Goal: Task Accomplishment & Management: Use online tool/utility

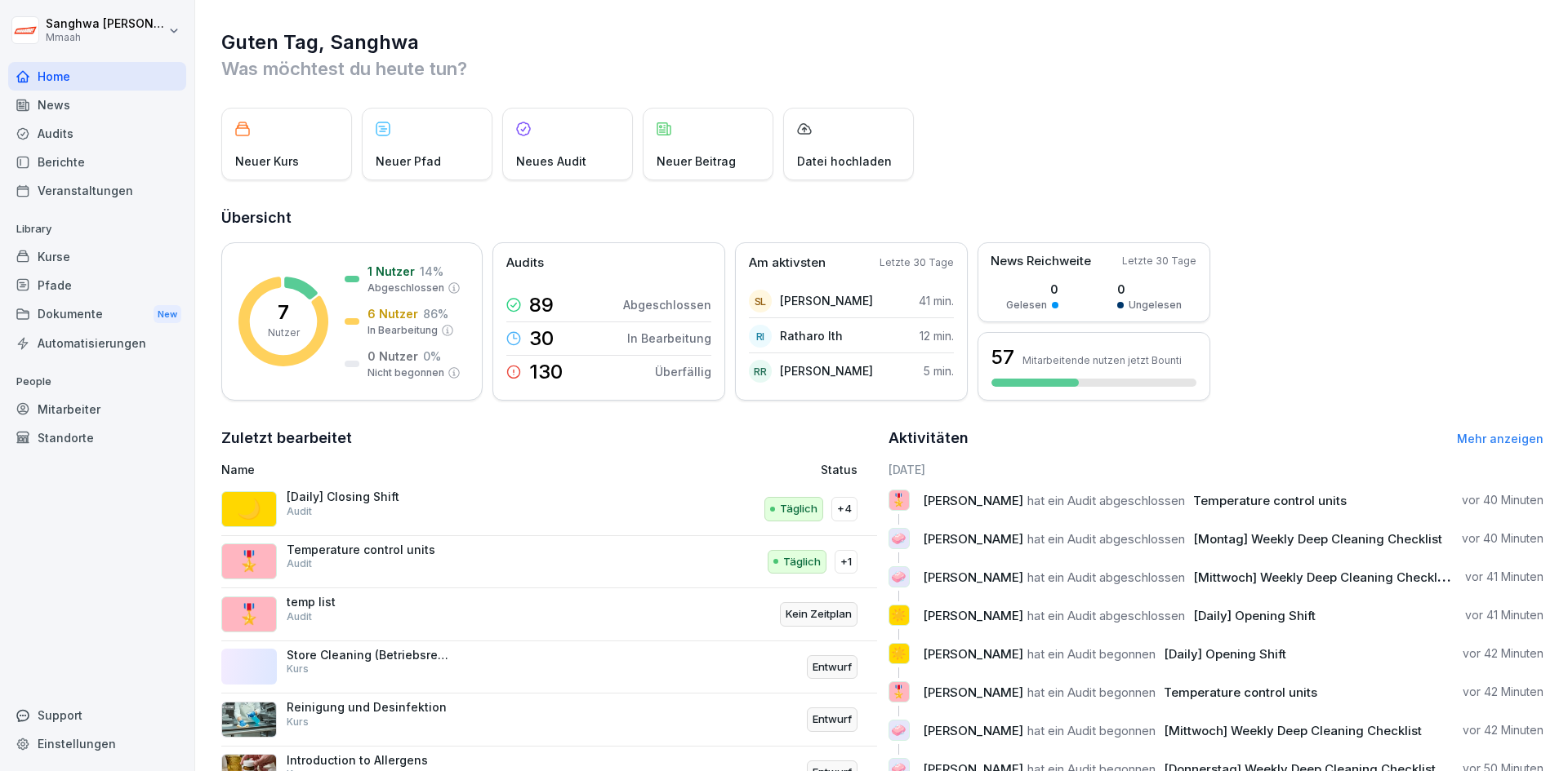
click at [100, 197] on div "Pfade" at bounding box center [97, 285] width 178 height 28
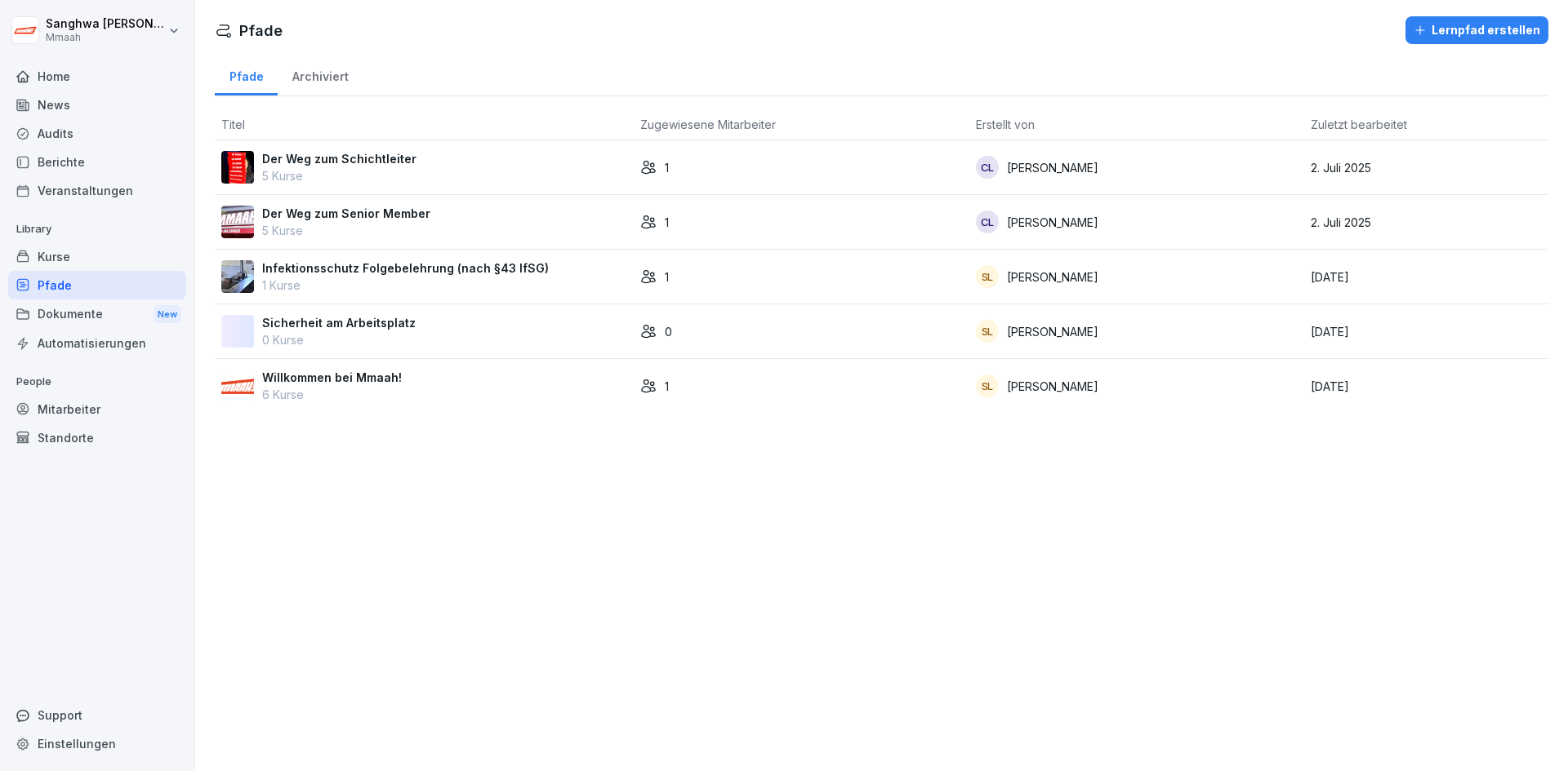
click at [94, 197] on div "Kurse" at bounding box center [97, 256] width 178 height 28
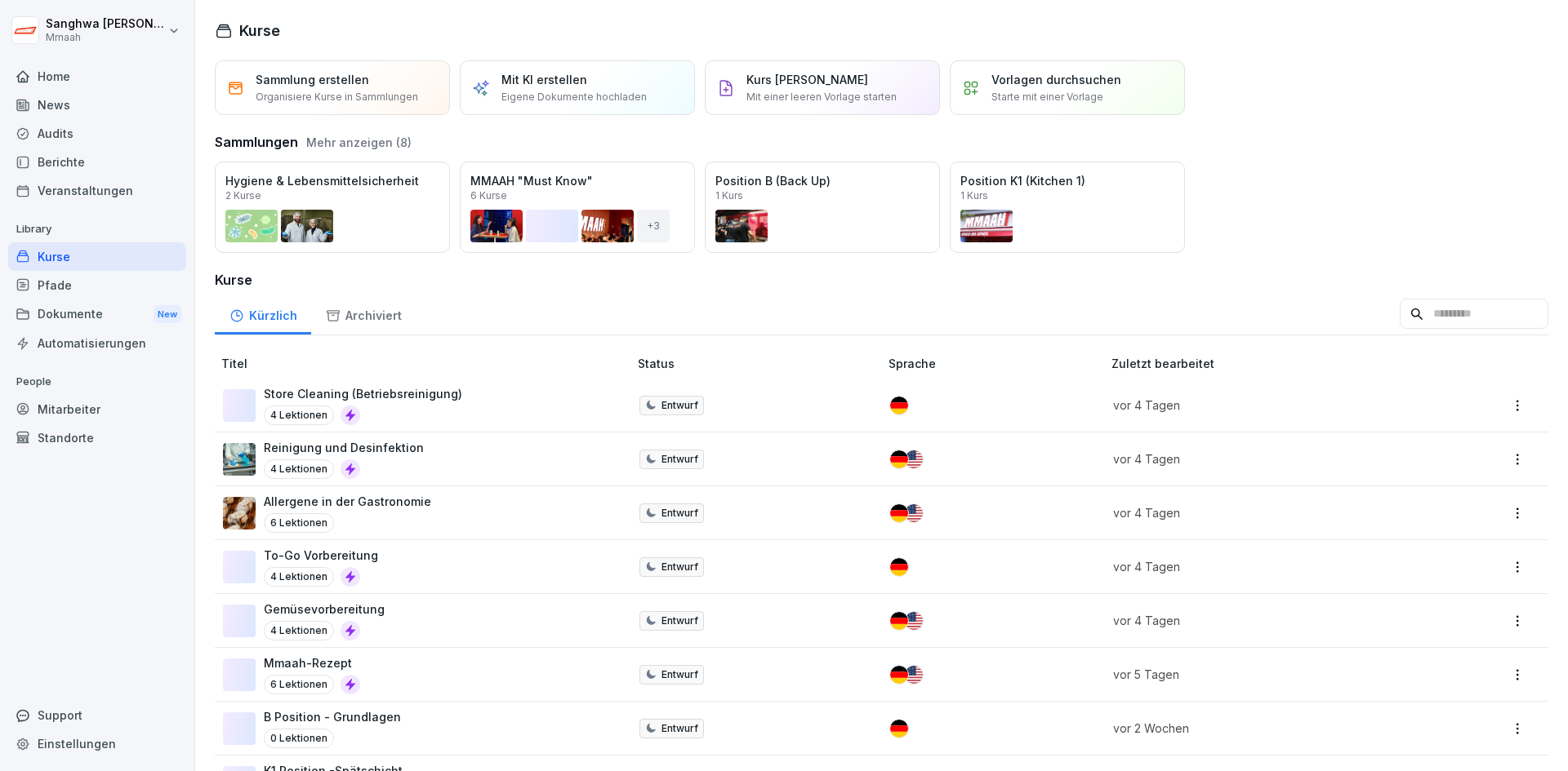
click at [461, 197] on div "To-Go Vorbereitung 4 Lektionen" at bounding box center [417, 566] width 389 height 40
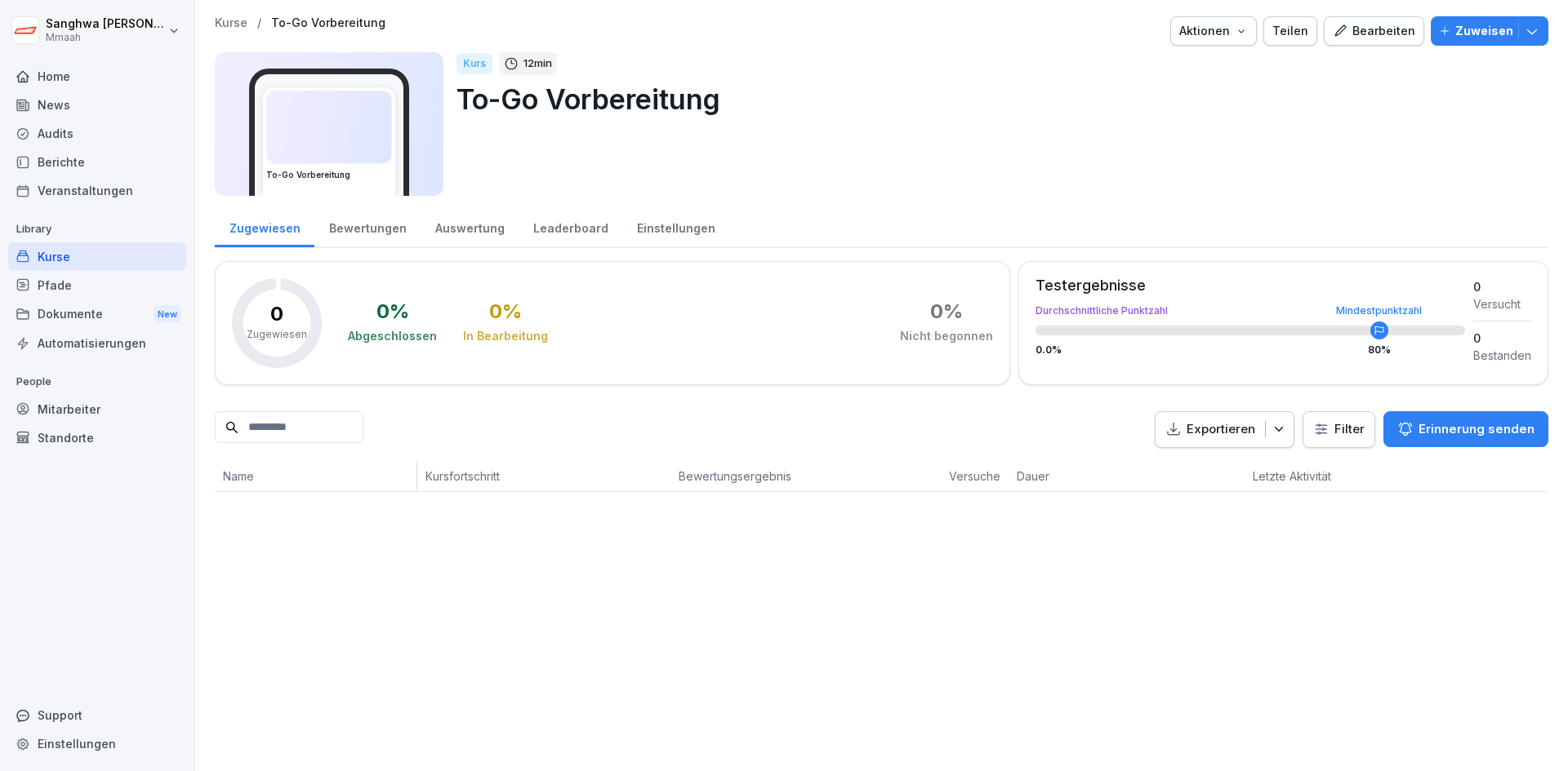
click at [1370, 31] on div "Bearbeiten" at bounding box center [1374, 30] width 83 height 18
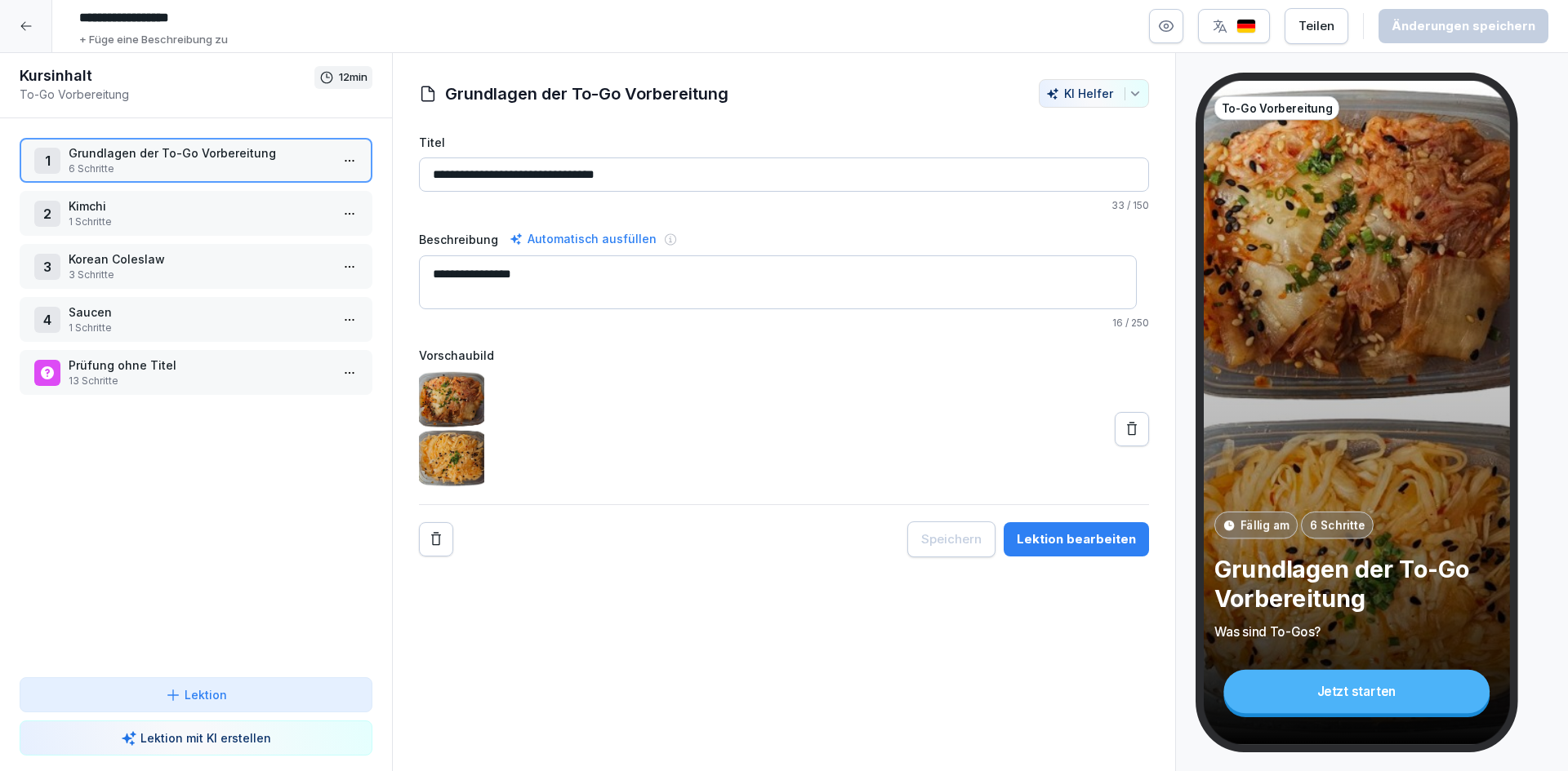
click at [198, 219] on p "1 Schritte" at bounding box center [199, 223] width 261 height 15
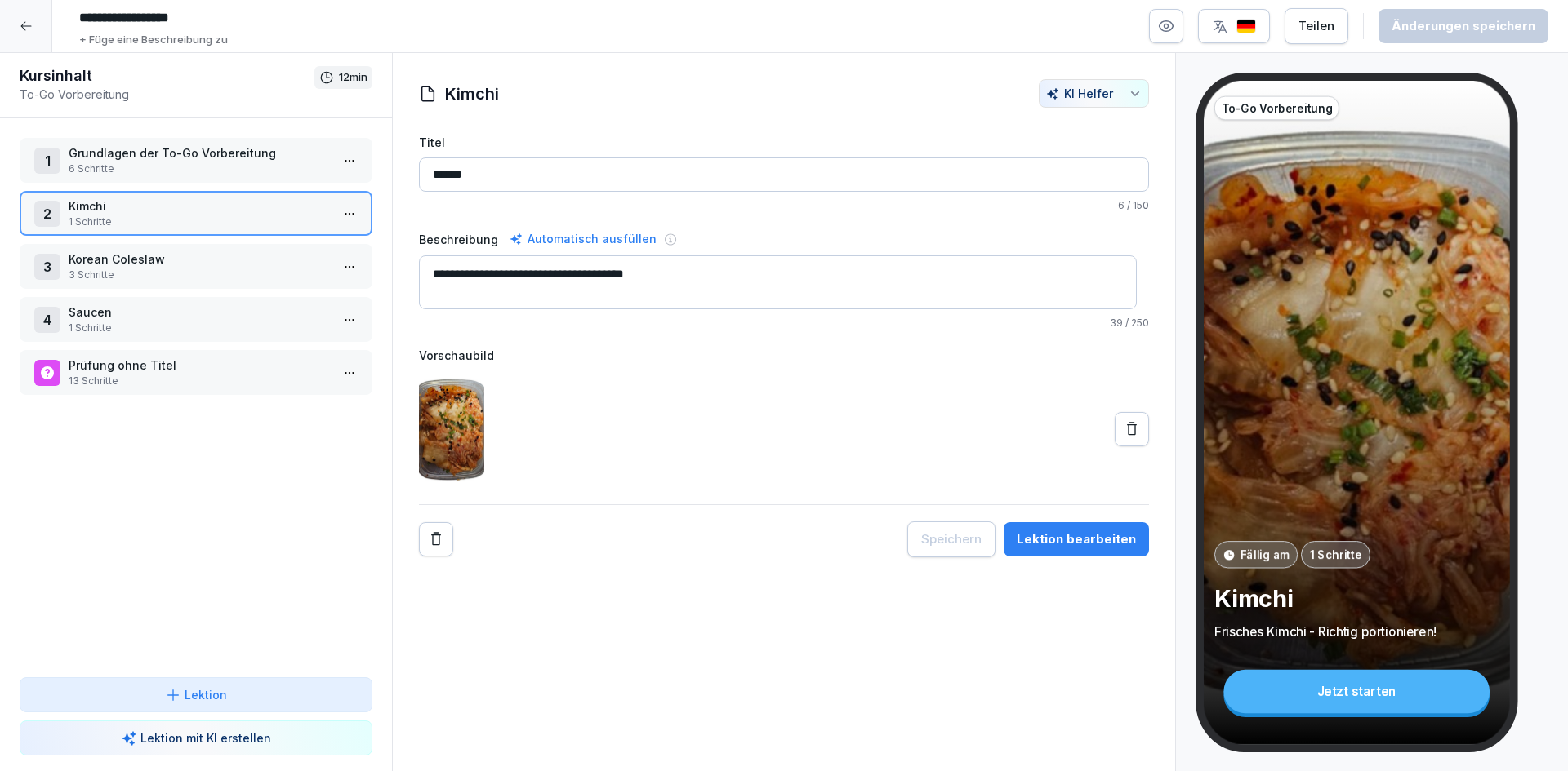
click at [187, 360] on p "Prüfung ohne Titel" at bounding box center [199, 365] width 261 height 17
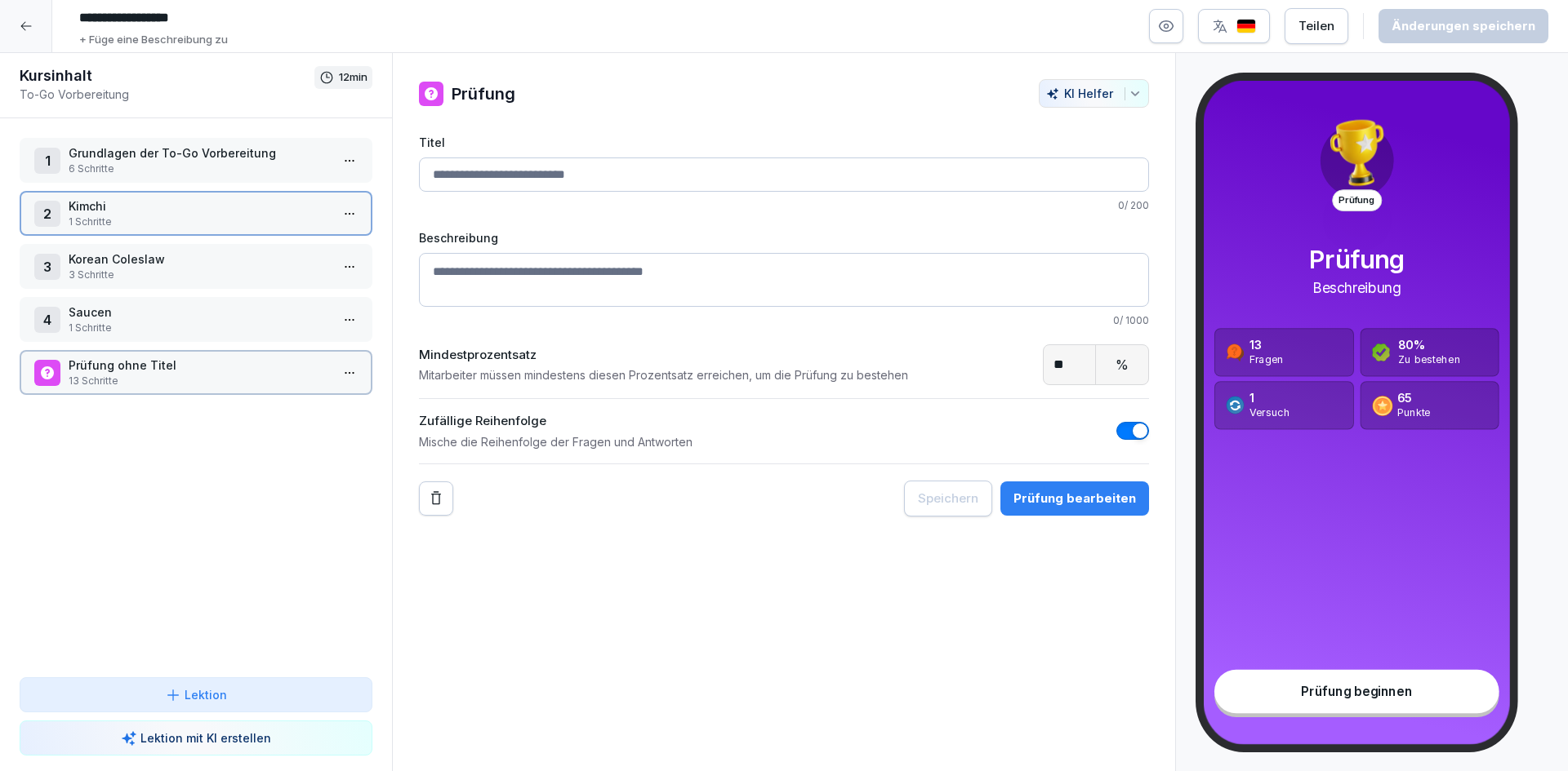
click at [187, 360] on p "Prüfung ohne Titel" at bounding box center [199, 365] width 261 height 17
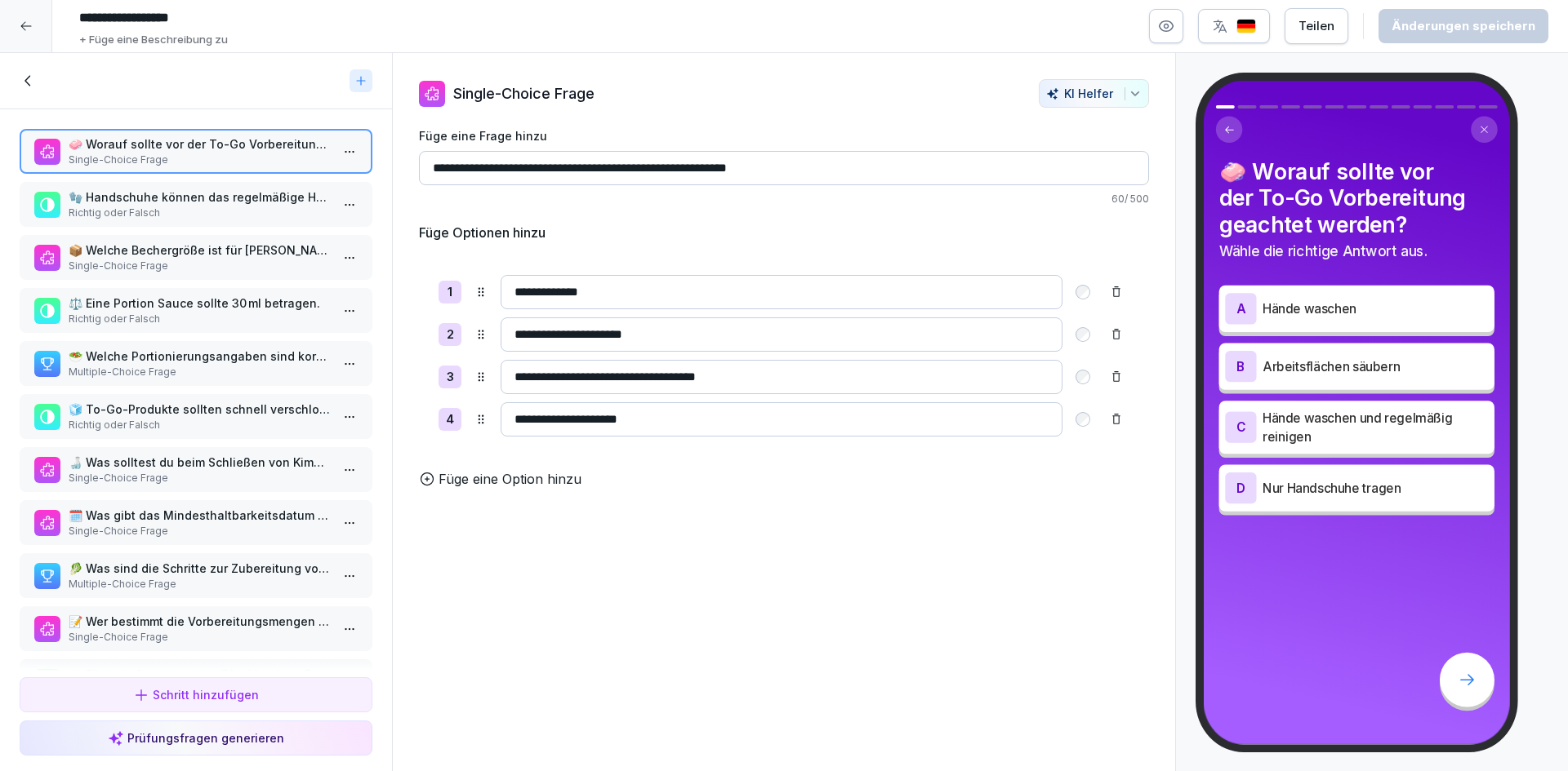
click at [248, 203] on p "🧤 Handschuhe können das regelmäßige Händewaschen ersetzen." at bounding box center [199, 197] width 261 height 17
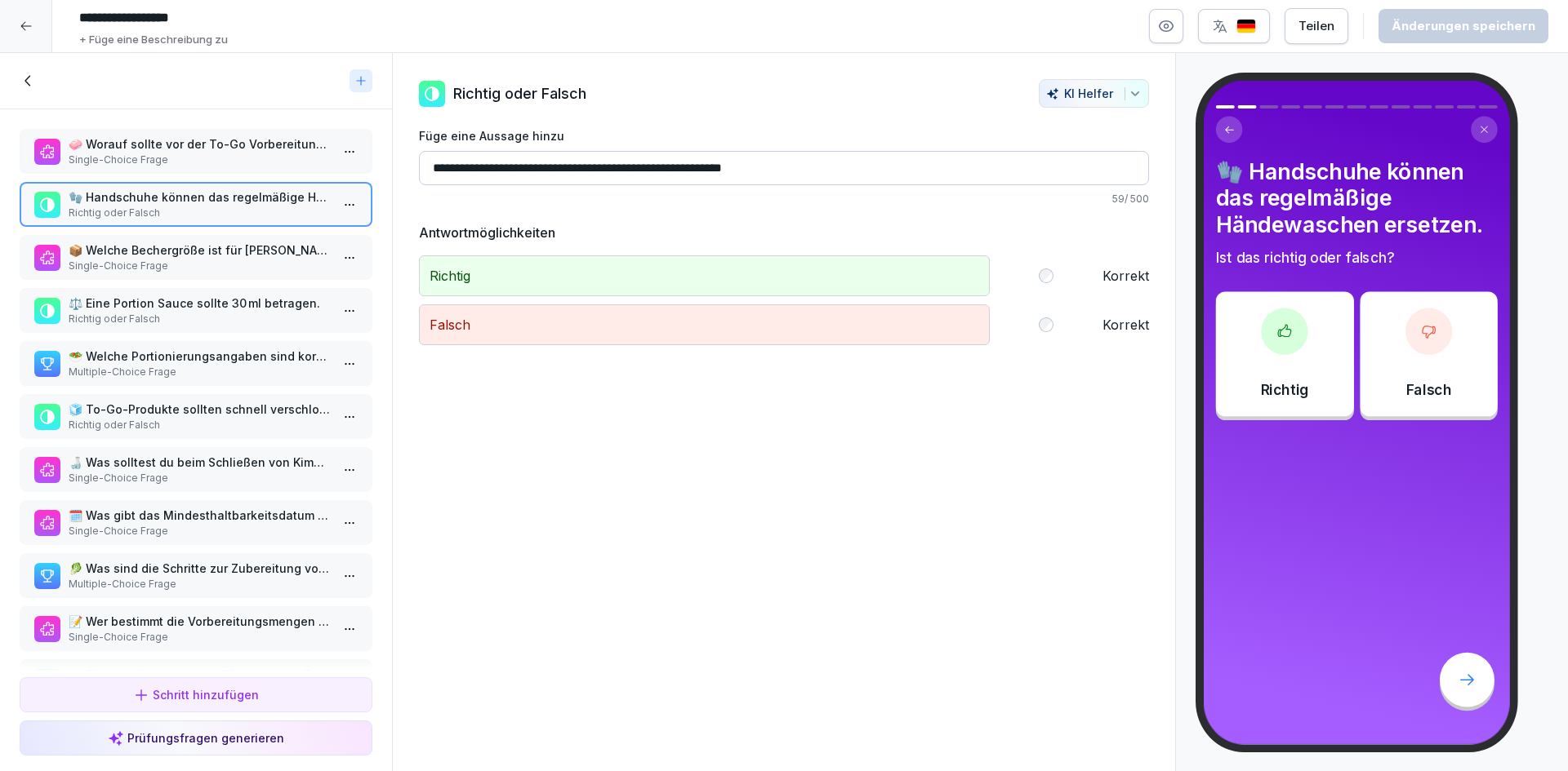
click at [241, 253] on p "📦 Welche Bechergröße ist für [PERSON_NAME] vorgesehen?" at bounding box center [199, 250] width 261 height 17
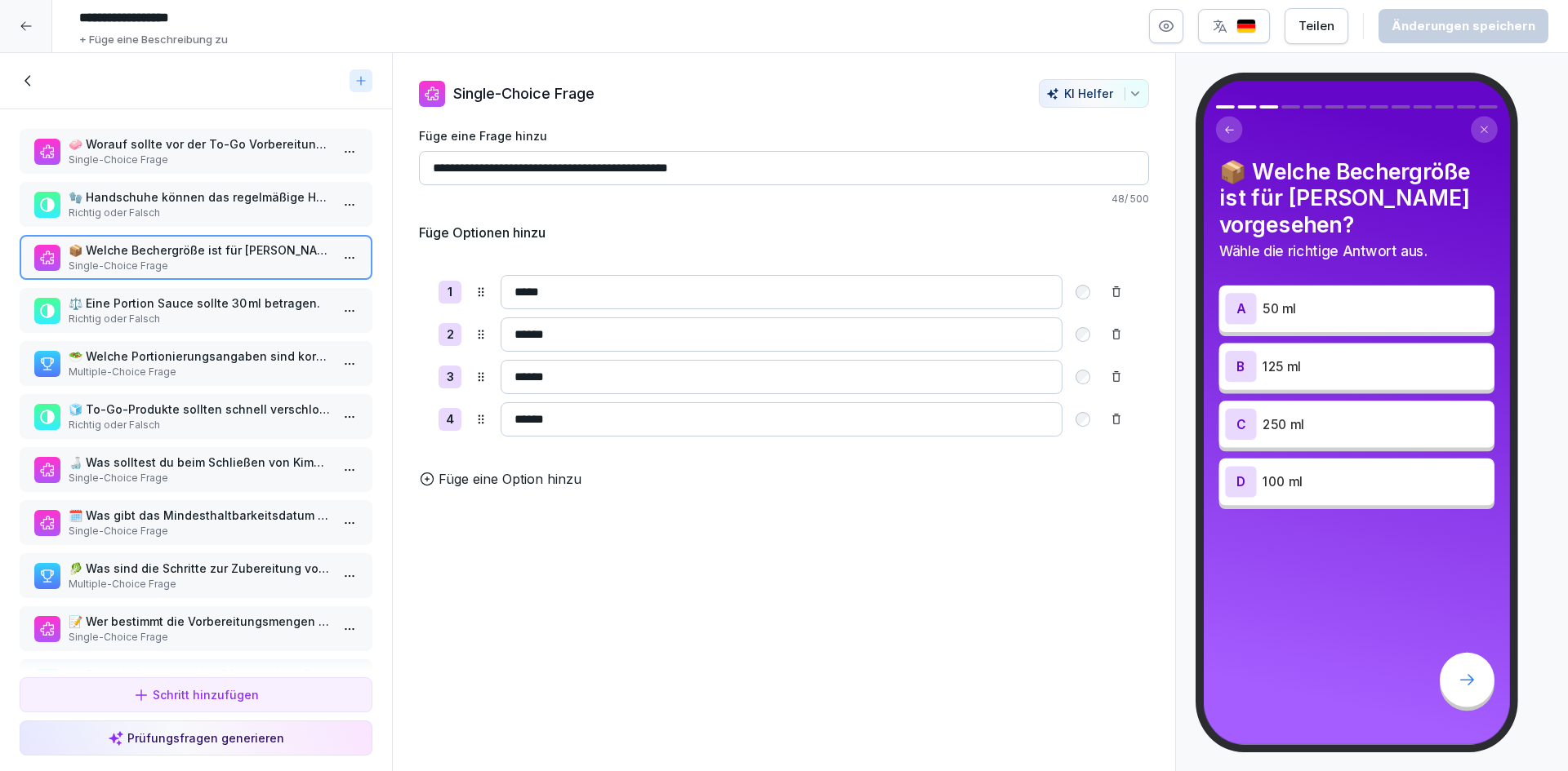
click at [256, 192] on p "🧤 Handschuhe können das regelmäßige Händewaschen ersetzen." at bounding box center [199, 197] width 261 height 17
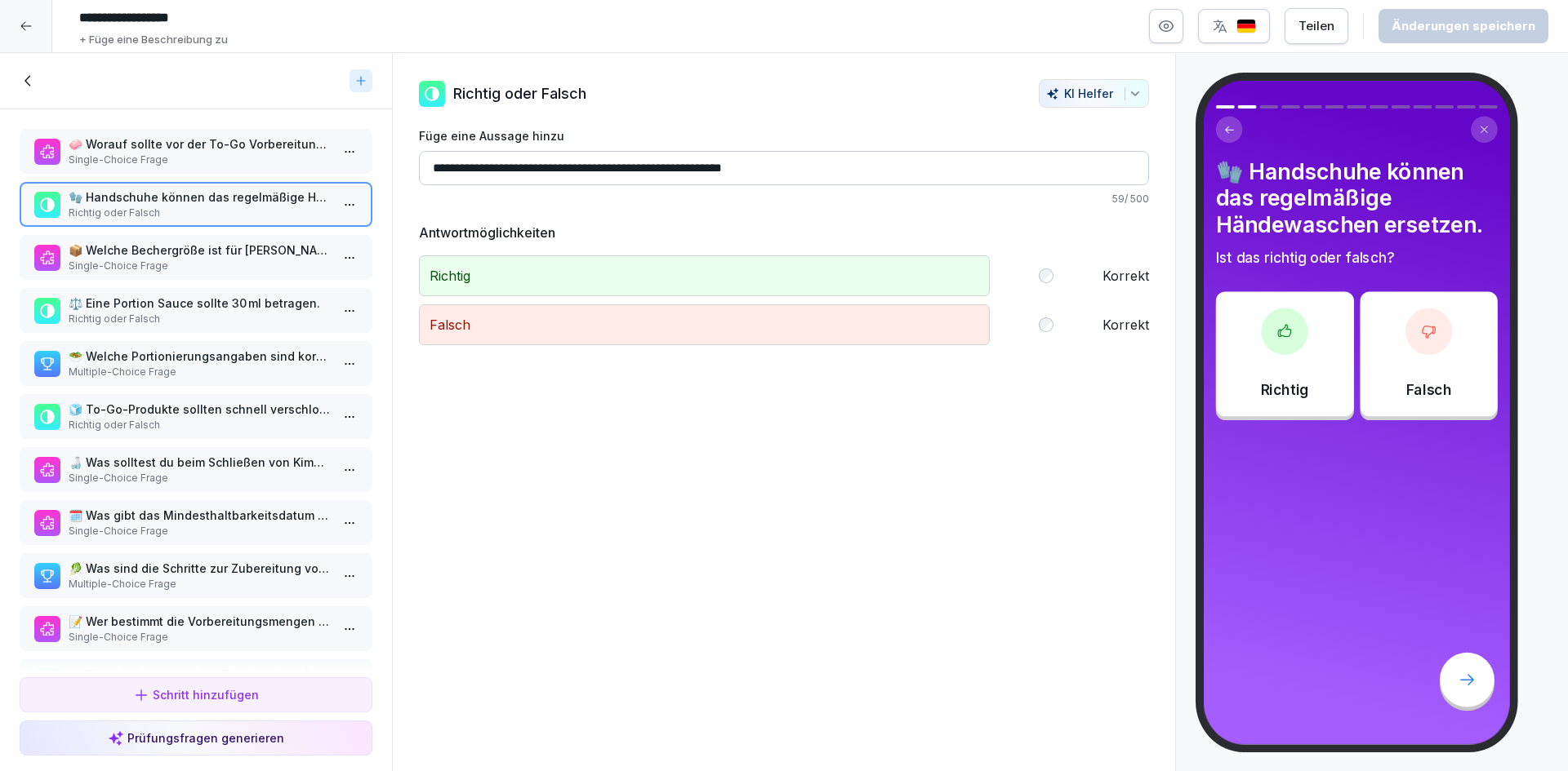
click at [256, 302] on p "⚖️ Eine Portion Sauce sollte 30 ml betragen." at bounding box center [199, 303] width 261 height 17
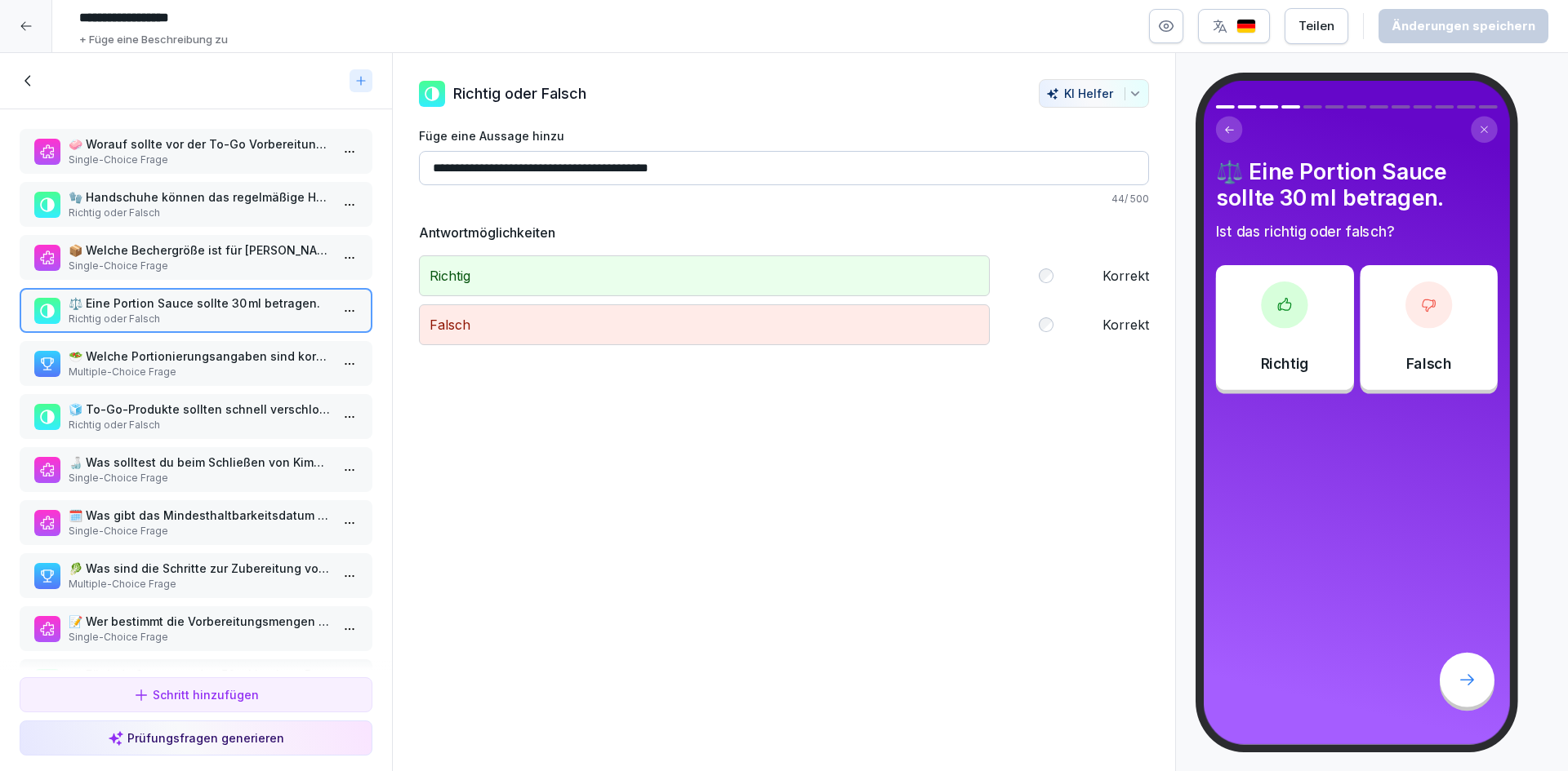
click at [230, 371] on p "Multiple-Choice Frage" at bounding box center [199, 373] width 261 height 15
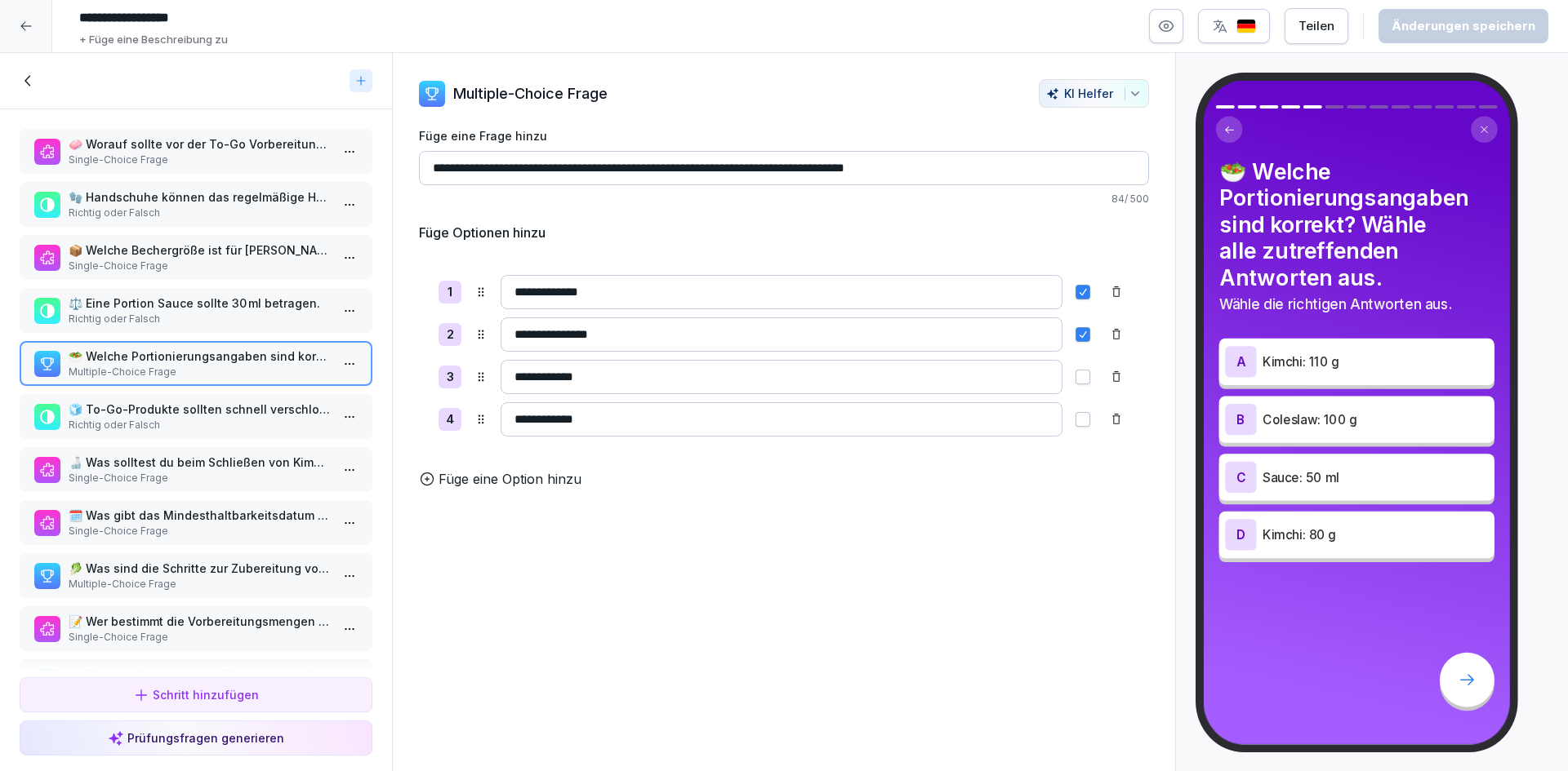
click at [234, 199] on p "🧤 Handschuhe können das regelmäßige Händewaschen ersetzen." at bounding box center [199, 197] width 261 height 17
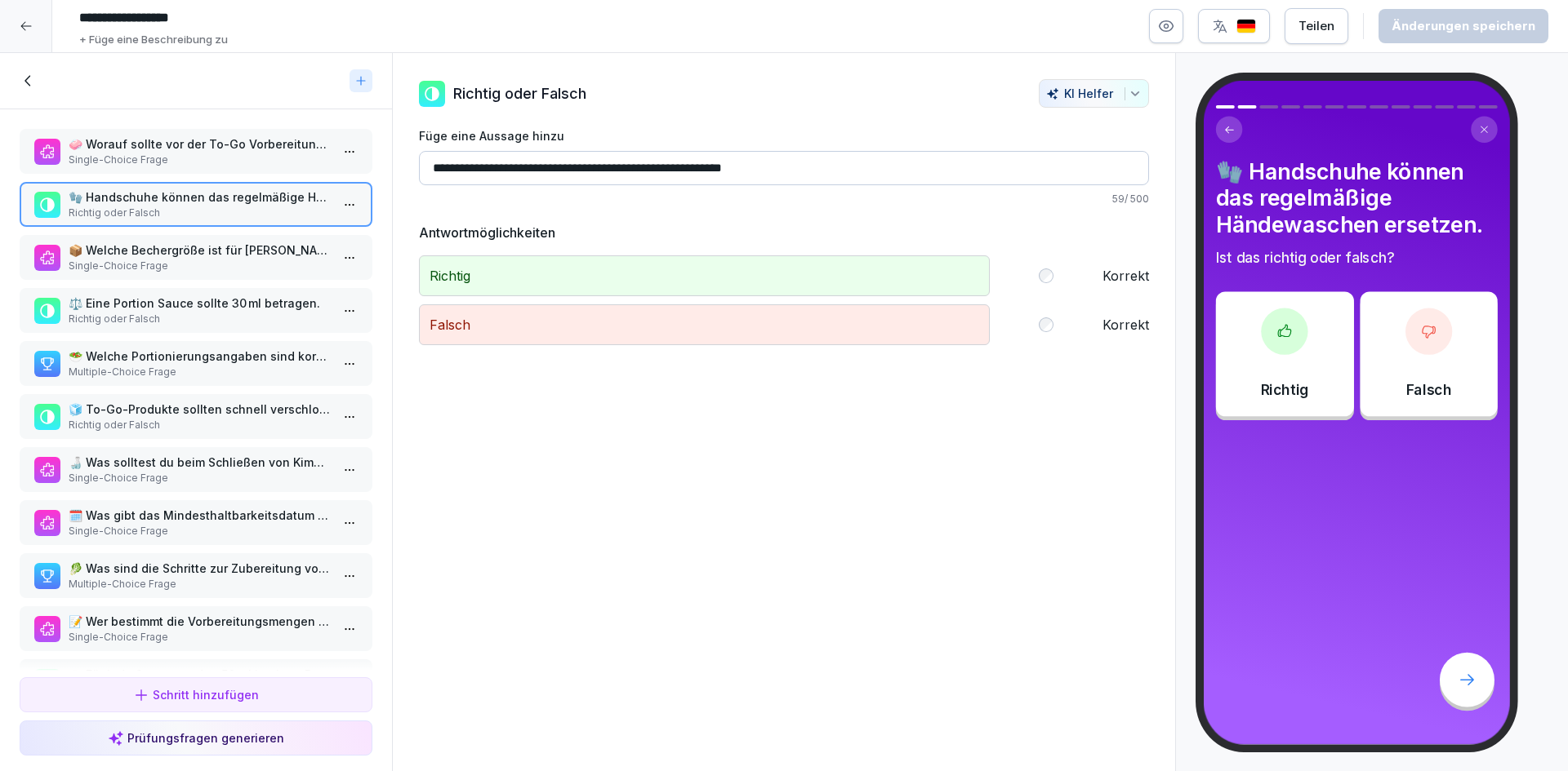
click at [236, 159] on p "Single-Choice Frage" at bounding box center [199, 161] width 261 height 15
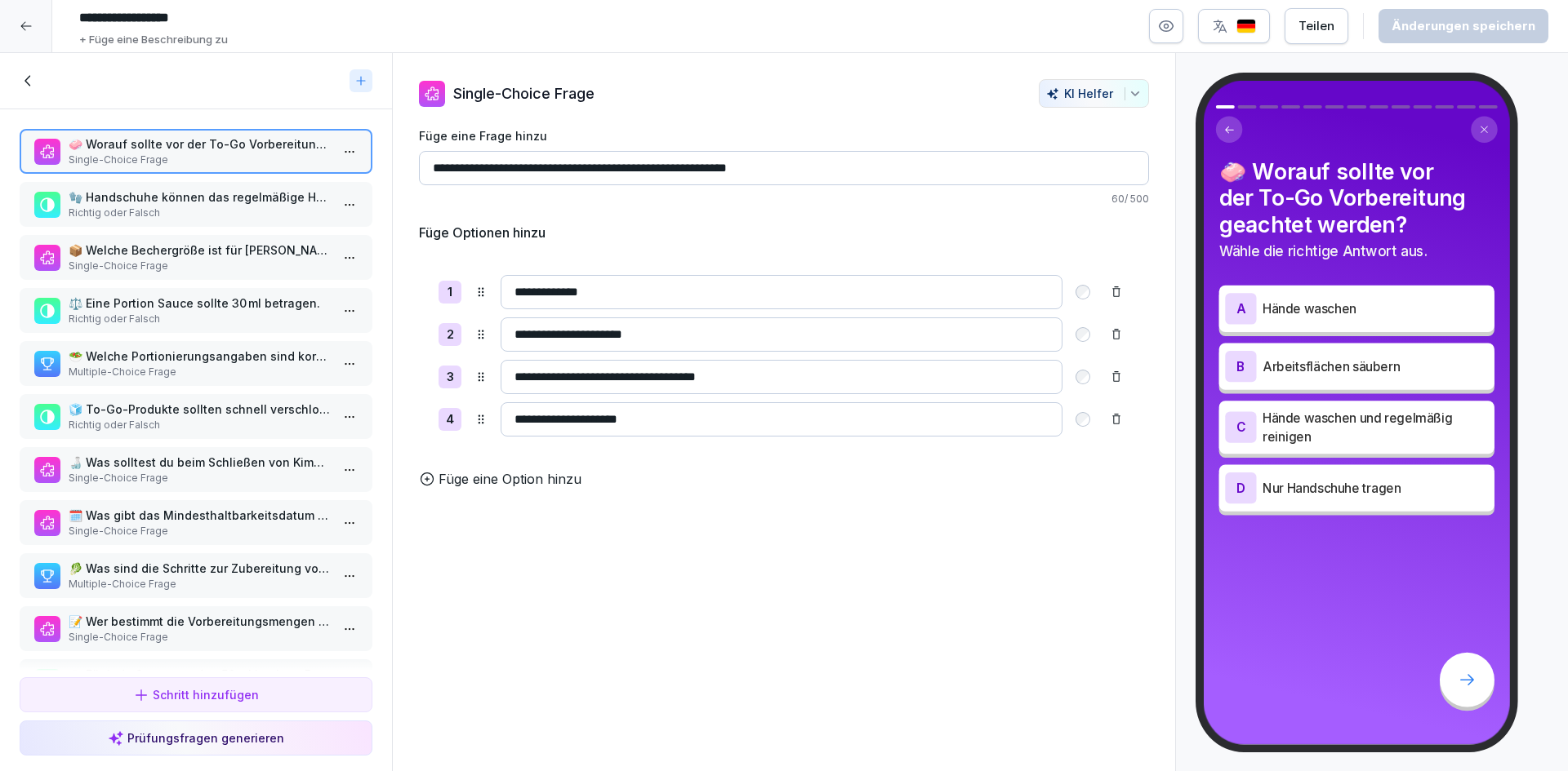
click at [32, 85] on icon at bounding box center [28, 80] width 18 height 18
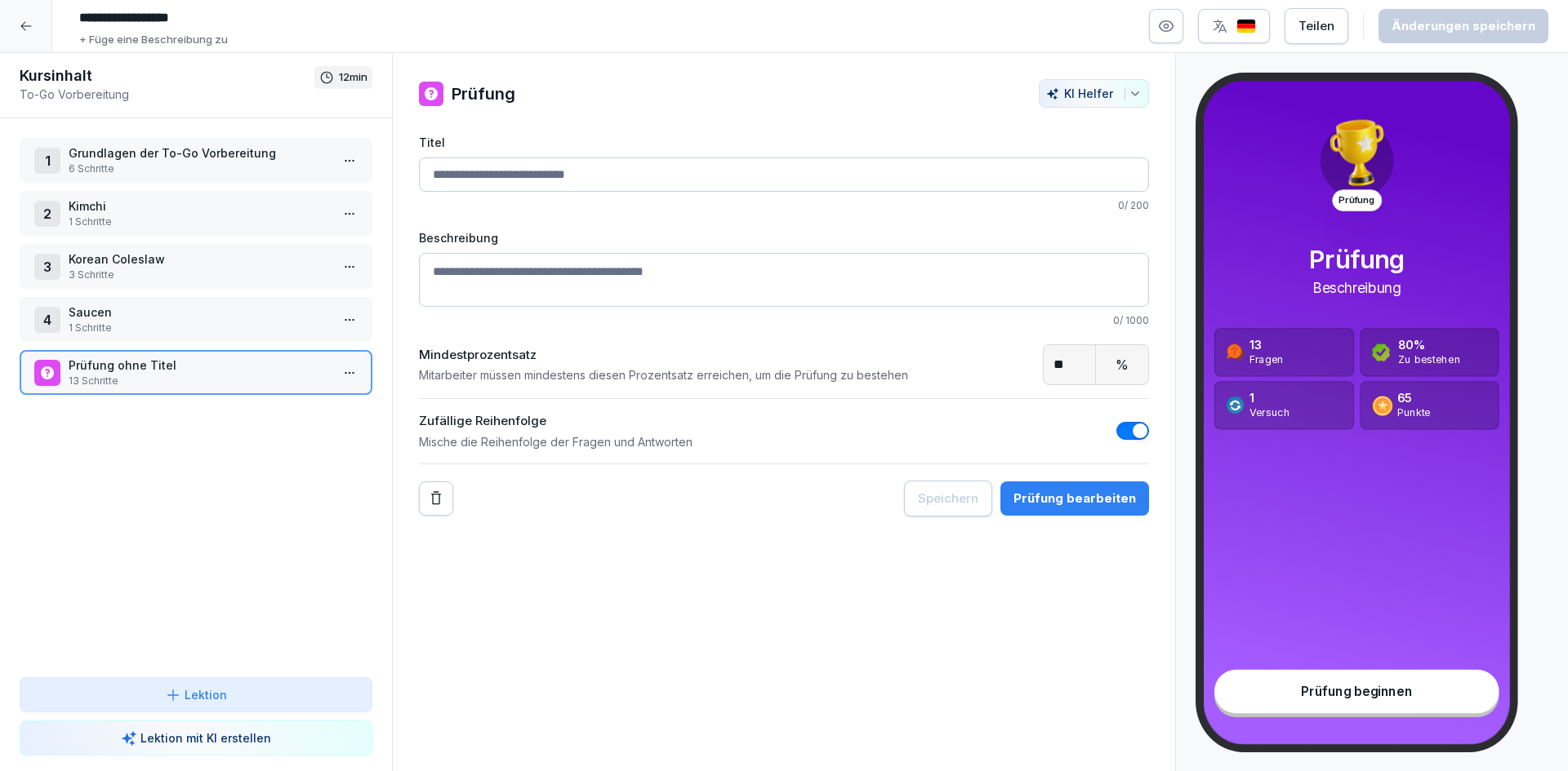
click at [179, 178] on div "1 Grundlagen der To-Go Vorbereitung 6 Schritte" at bounding box center [195, 161] width 352 height 45
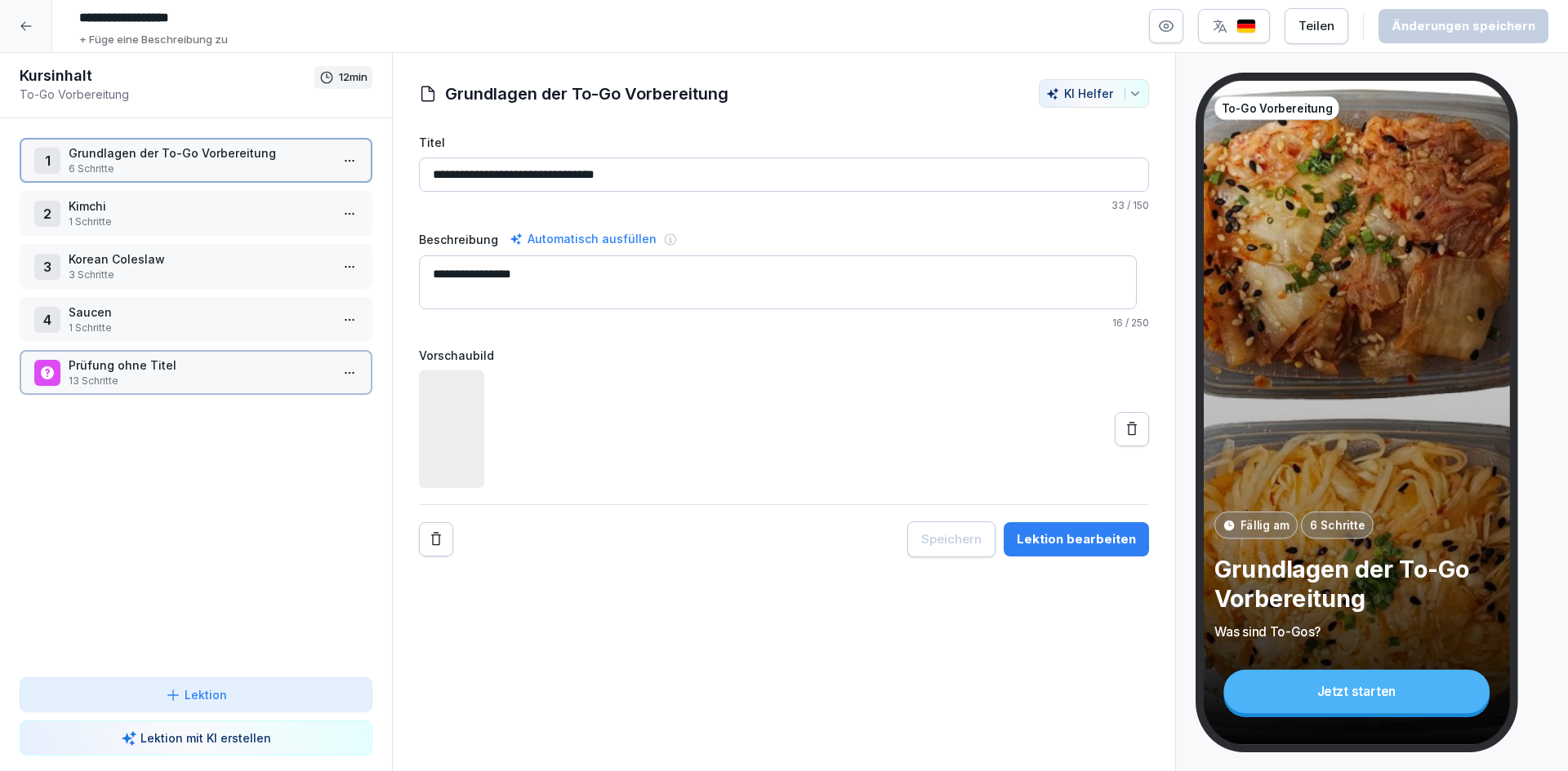
click at [179, 178] on div "1 Grundlagen der To-Go Vorbereitung 6 Schritte" at bounding box center [195, 161] width 352 height 45
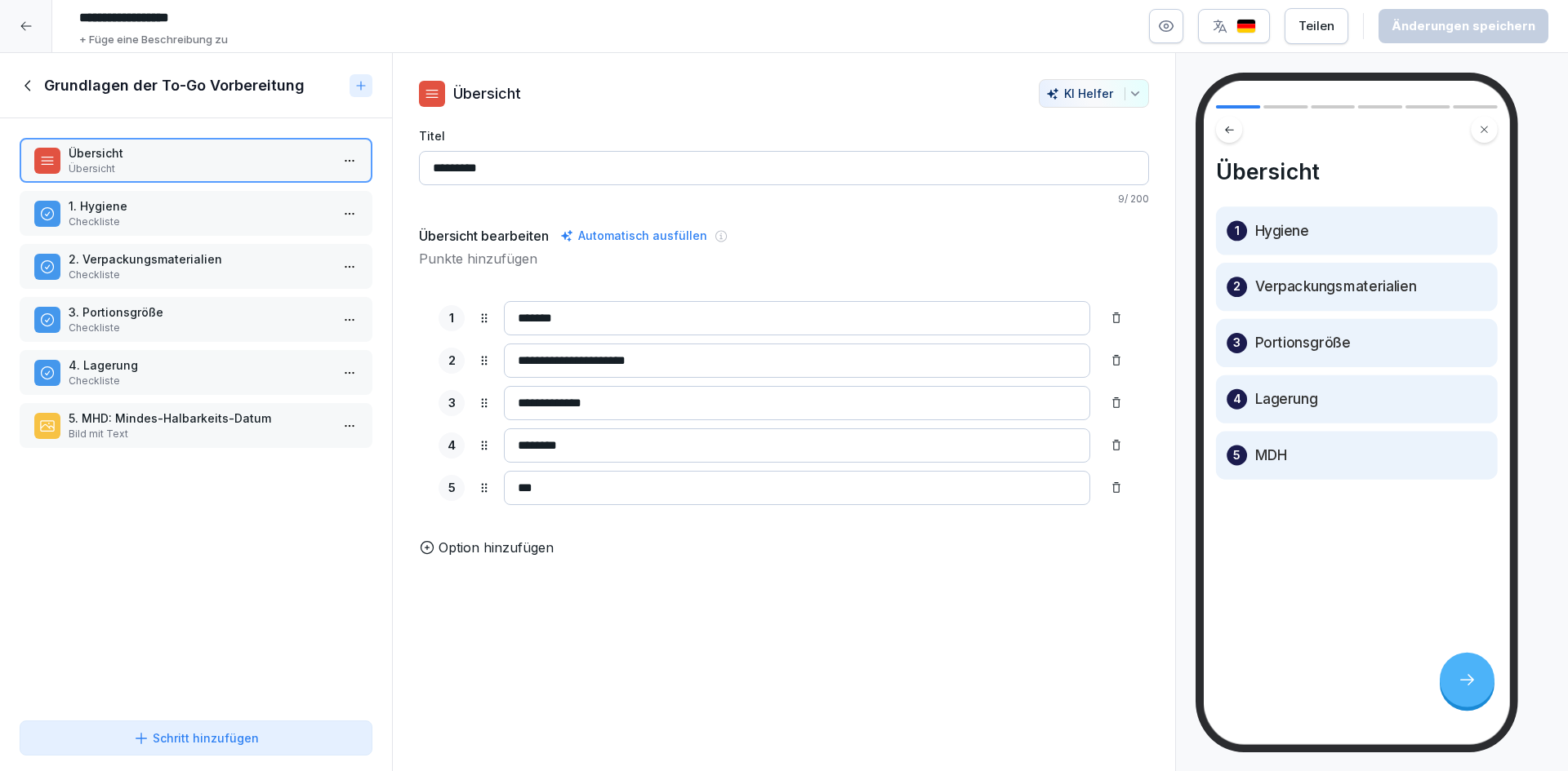
click at [220, 315] on p "3. Portionsgröße" at bounding box center [199, 312] width 261 height 17
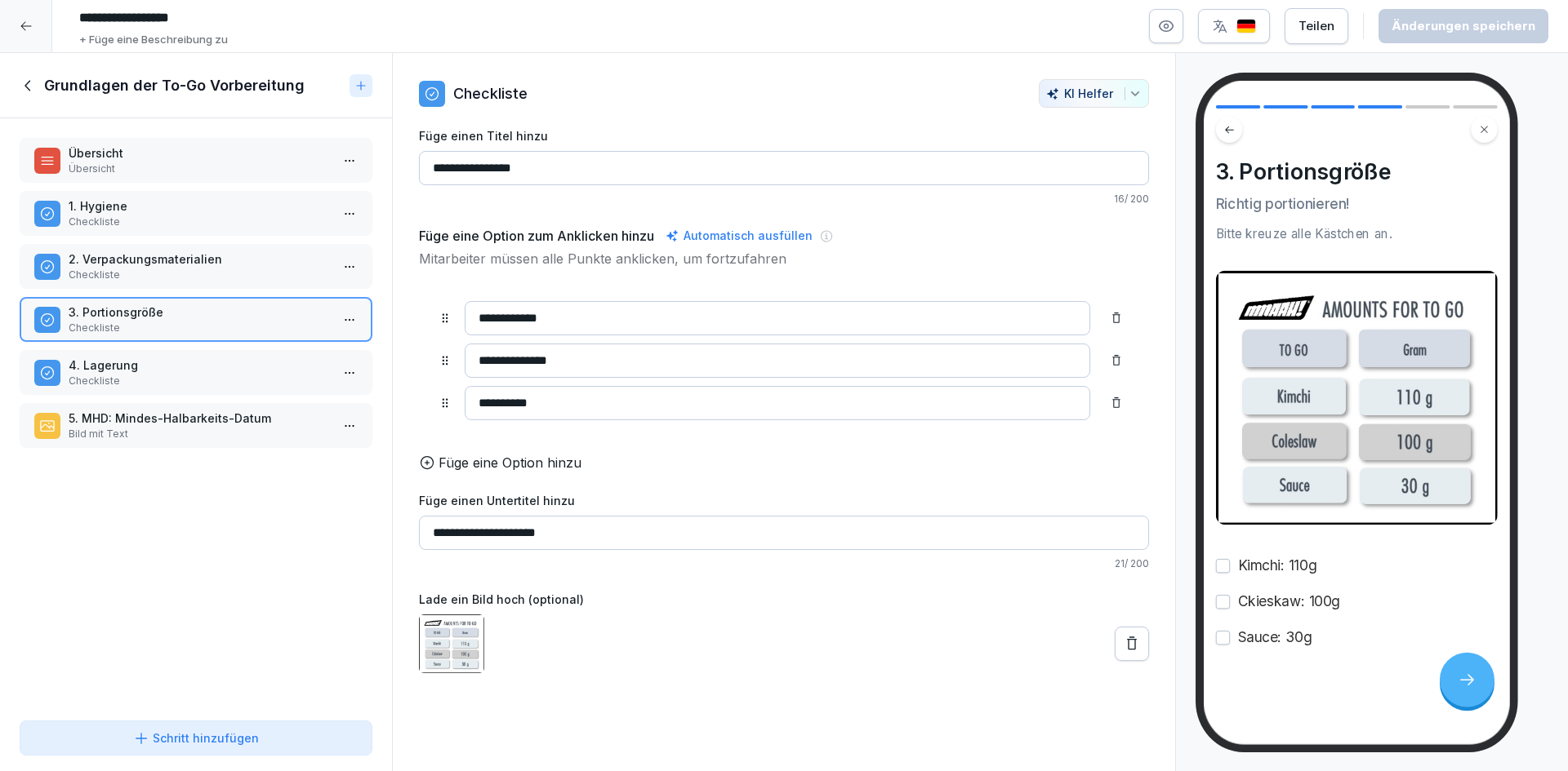
click at [241, 260] on p "2. Verpackungsmaterialien" at bounding box center [199, 259] width 261 height 17
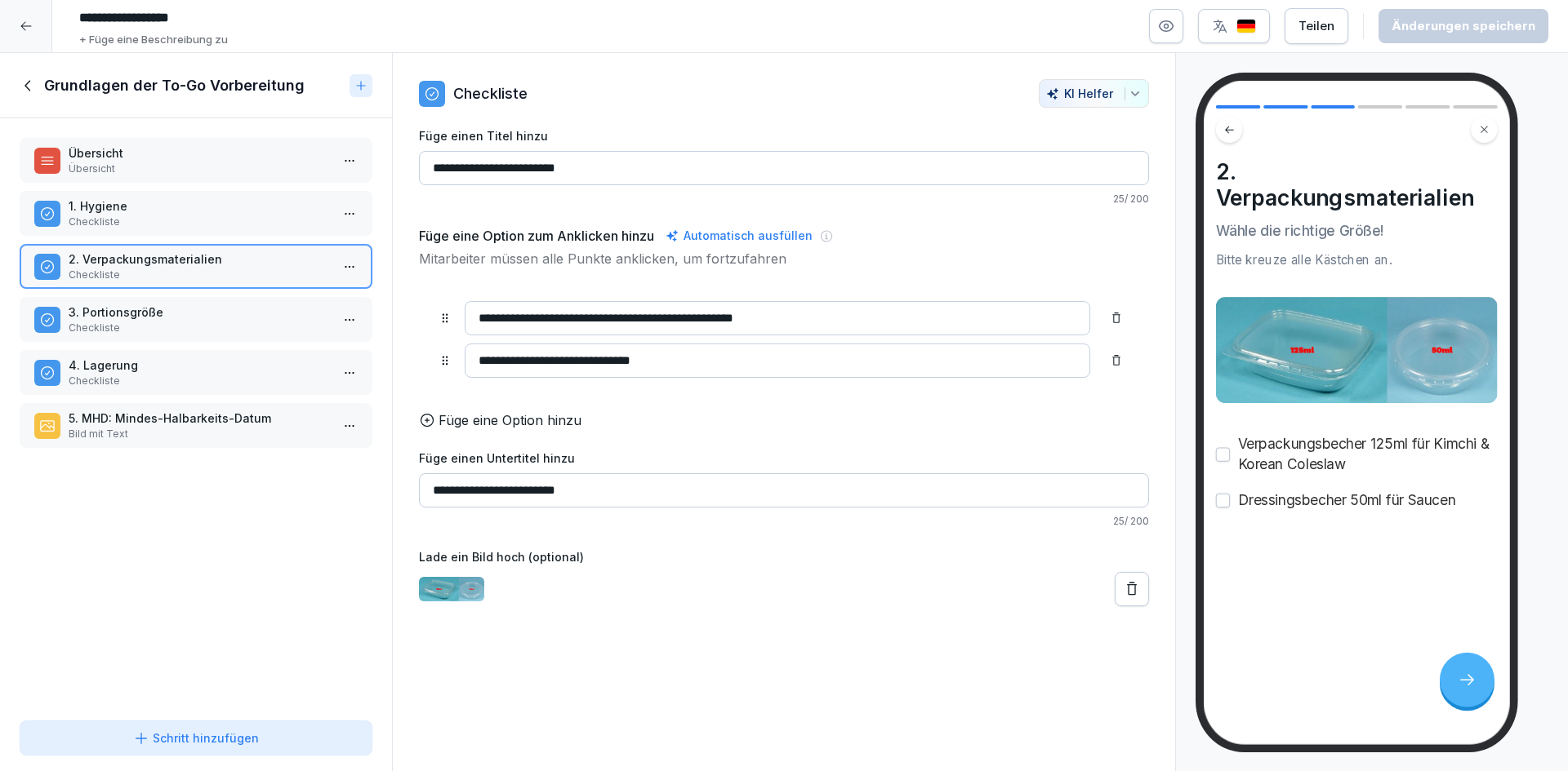
click at [1282, 444] on p "Verpackungsbecher 125ml für Kimchi & Korean Coleslaw" at bounding box center [1368, 454] width 259 height 40
click at [1328, 583] on div "2. Verpackungsmaterialien Wähle die richtige Größe! Bitte kreuze alle Kästchen …" at bounding box center [1357, 413] width 306 height 665
click at [1335, 583] on div "2. Verpackungsmaterialien Wähle die richtige Größe! Bitte kreuze alle Kästchen …" at bounding box center [1357, 413] width 306 height 665
click at [30, 91] on icon at bounding box center [28, 85] width 18 height 18
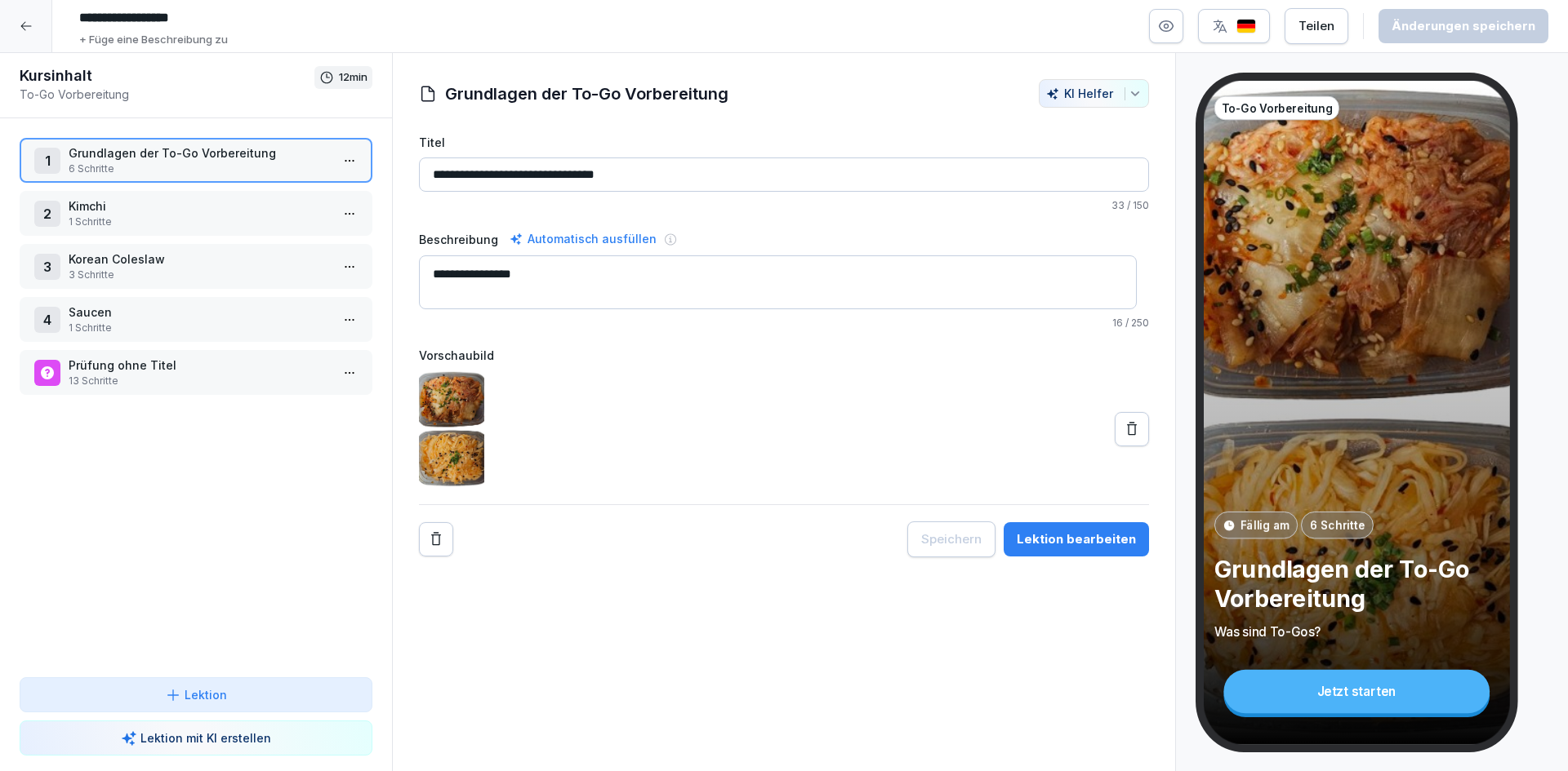
click at [116, 384] on p "13 Schritte" at bounding box center [199, 381] width 261 height 15
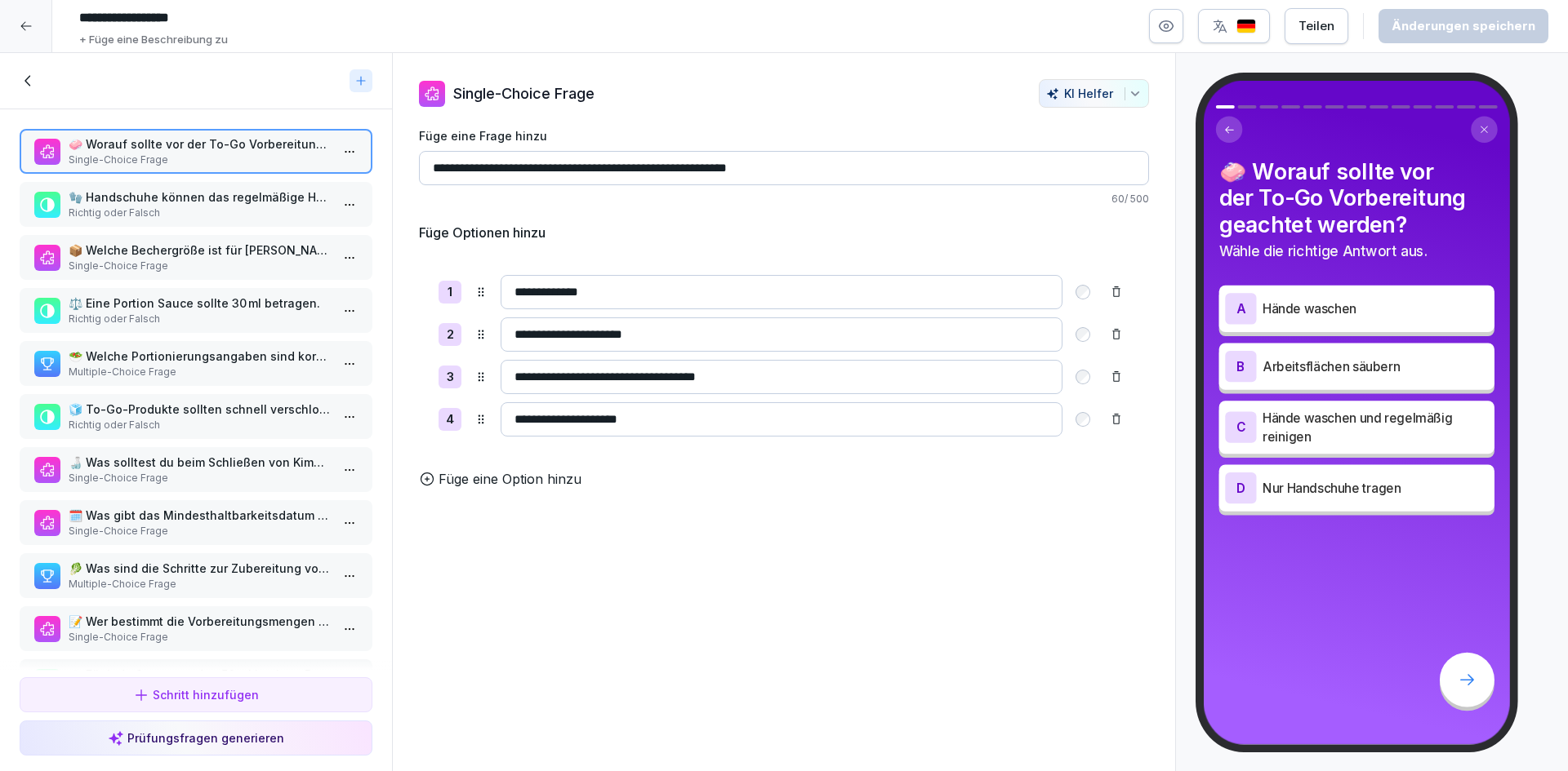
click at [204, 250] on p "📦 Welche Bechergröße ist für [PERSON_NAME] vorgesehen?" at bounding box center [199, 250] width 261 height 17
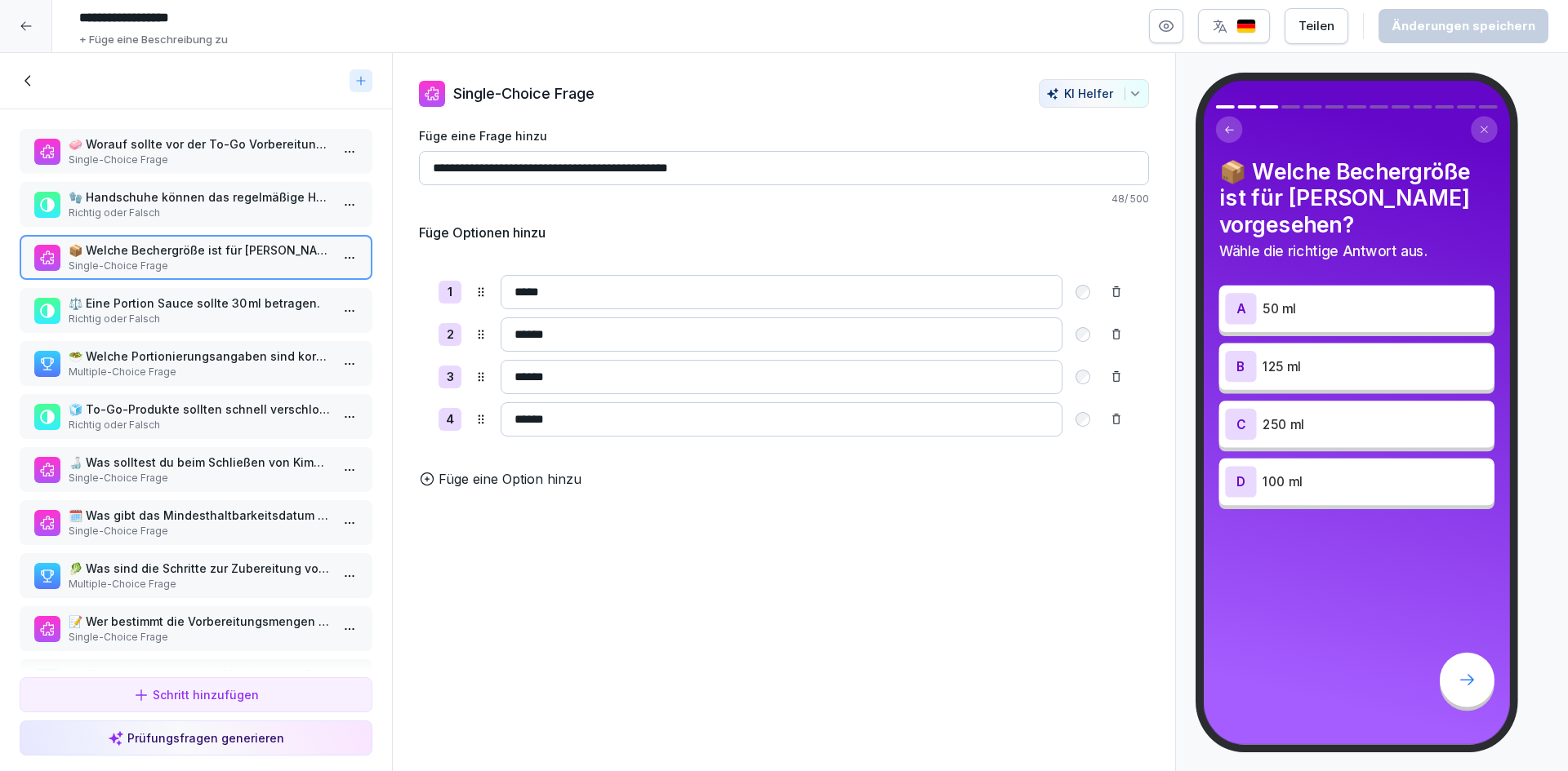
click at [228, 700] on div "Schritt hinzufügen" at bounding box center [196, 695] width 126 height 17
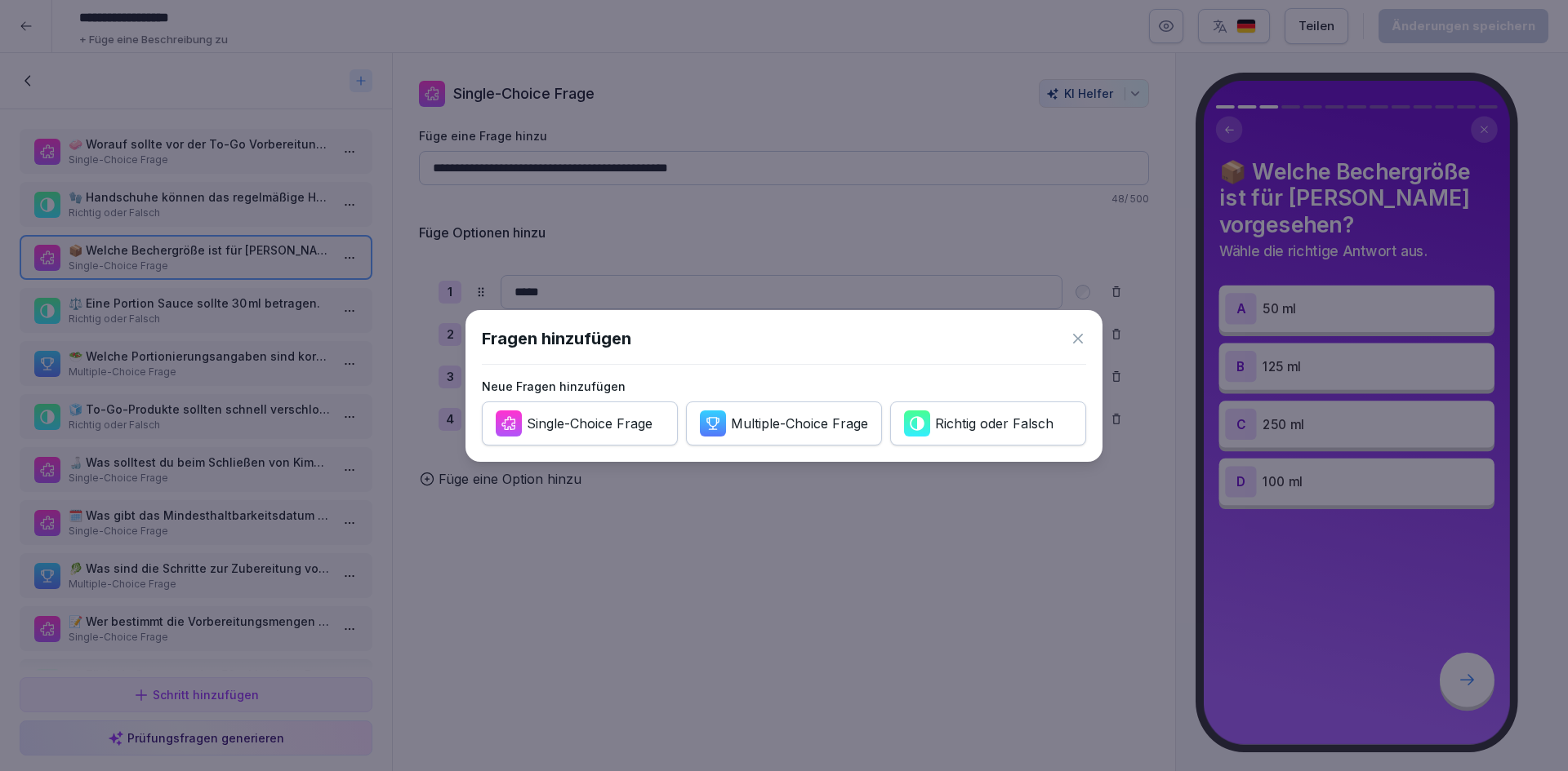
click at [1077, 340] on icon at bounding box center [1078, 338] width 9 height 9
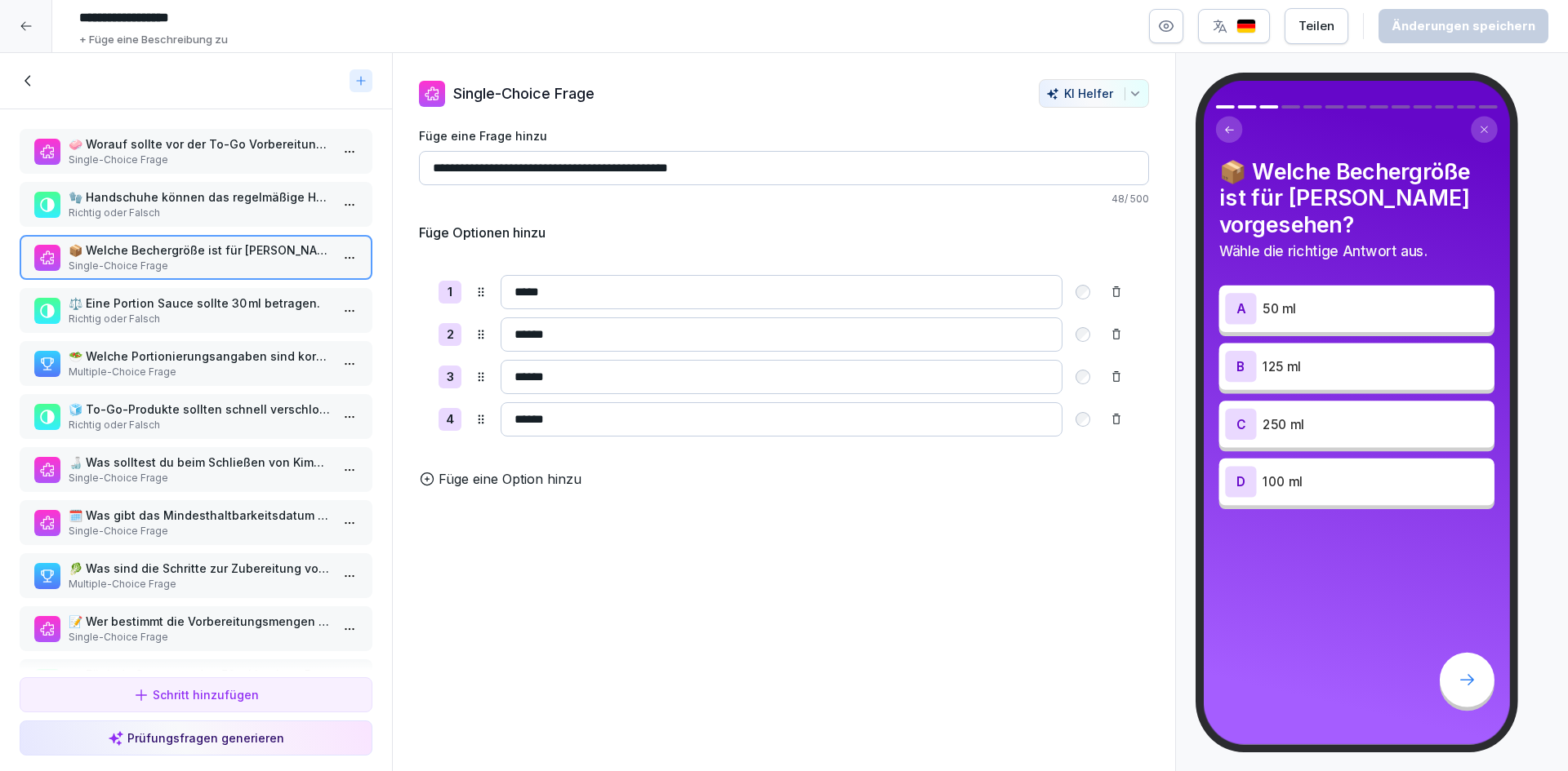
click at [25, 88] on icon at bounding box center [28, 80] width 18 height 18
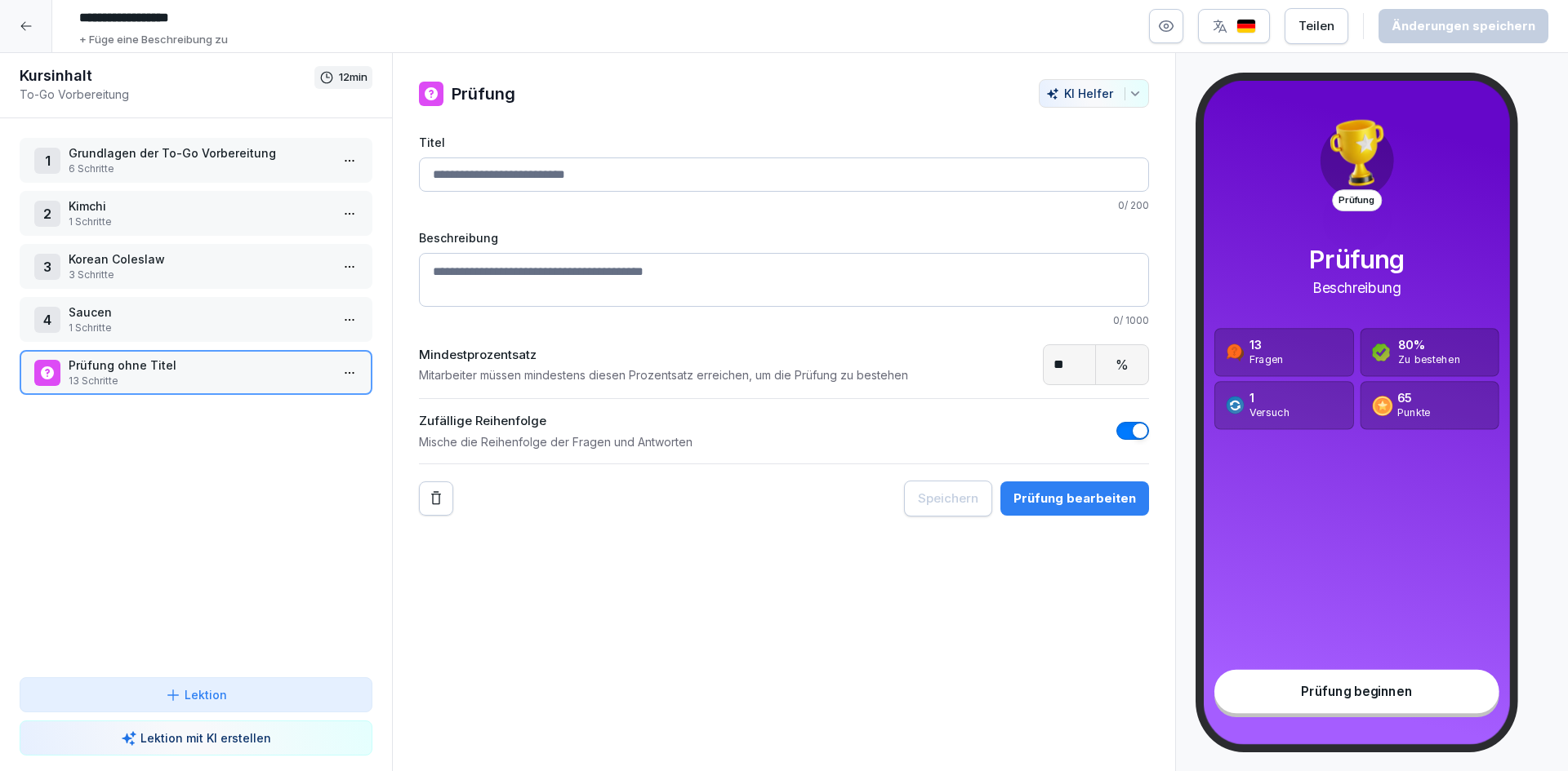
click at [25, 30] on icon at bounding box center [25, 26] width 10 height 9
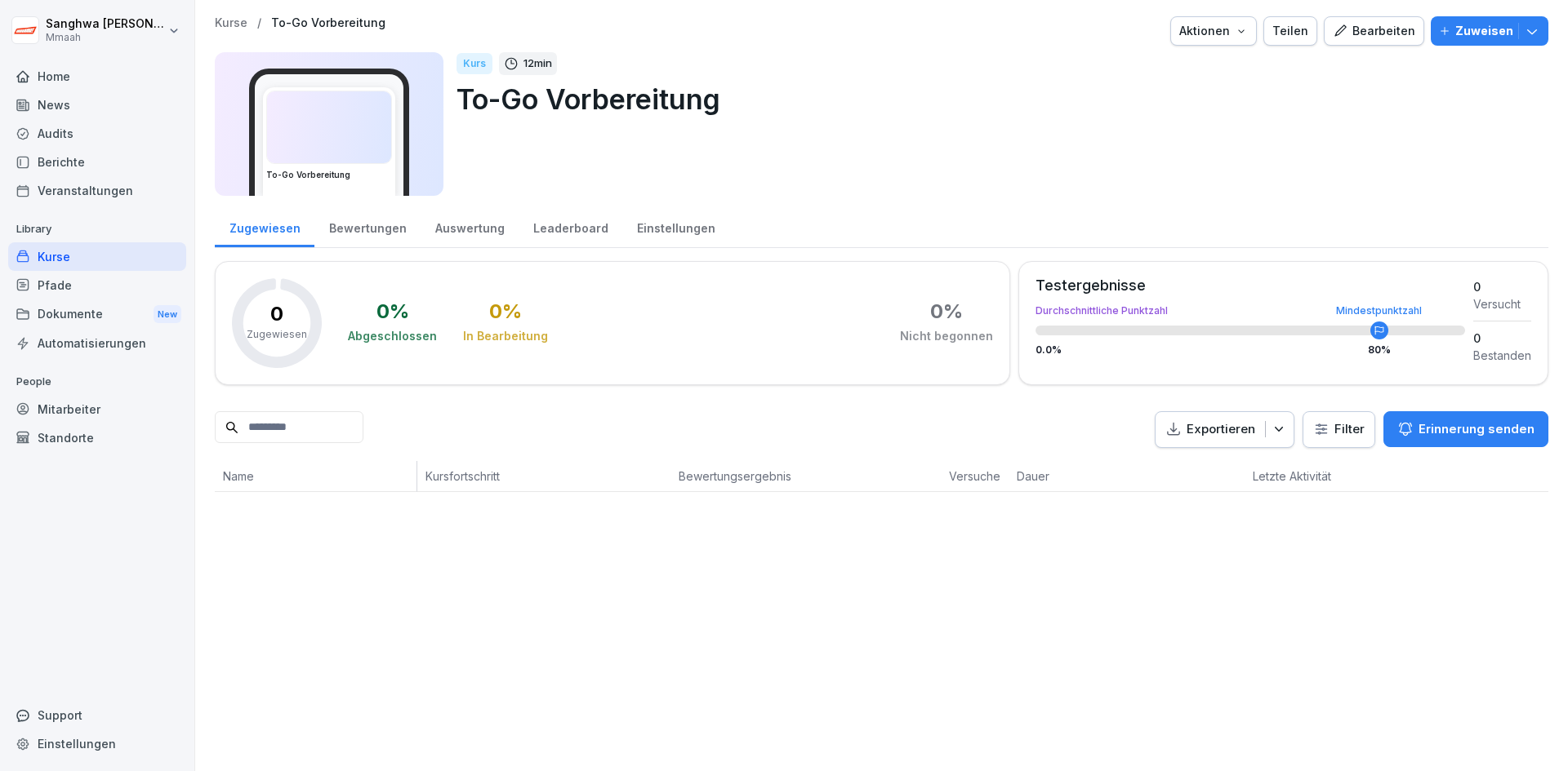
click at [105, 128] on div "Audits" at bounding box center [97, 133] width 178 height 28
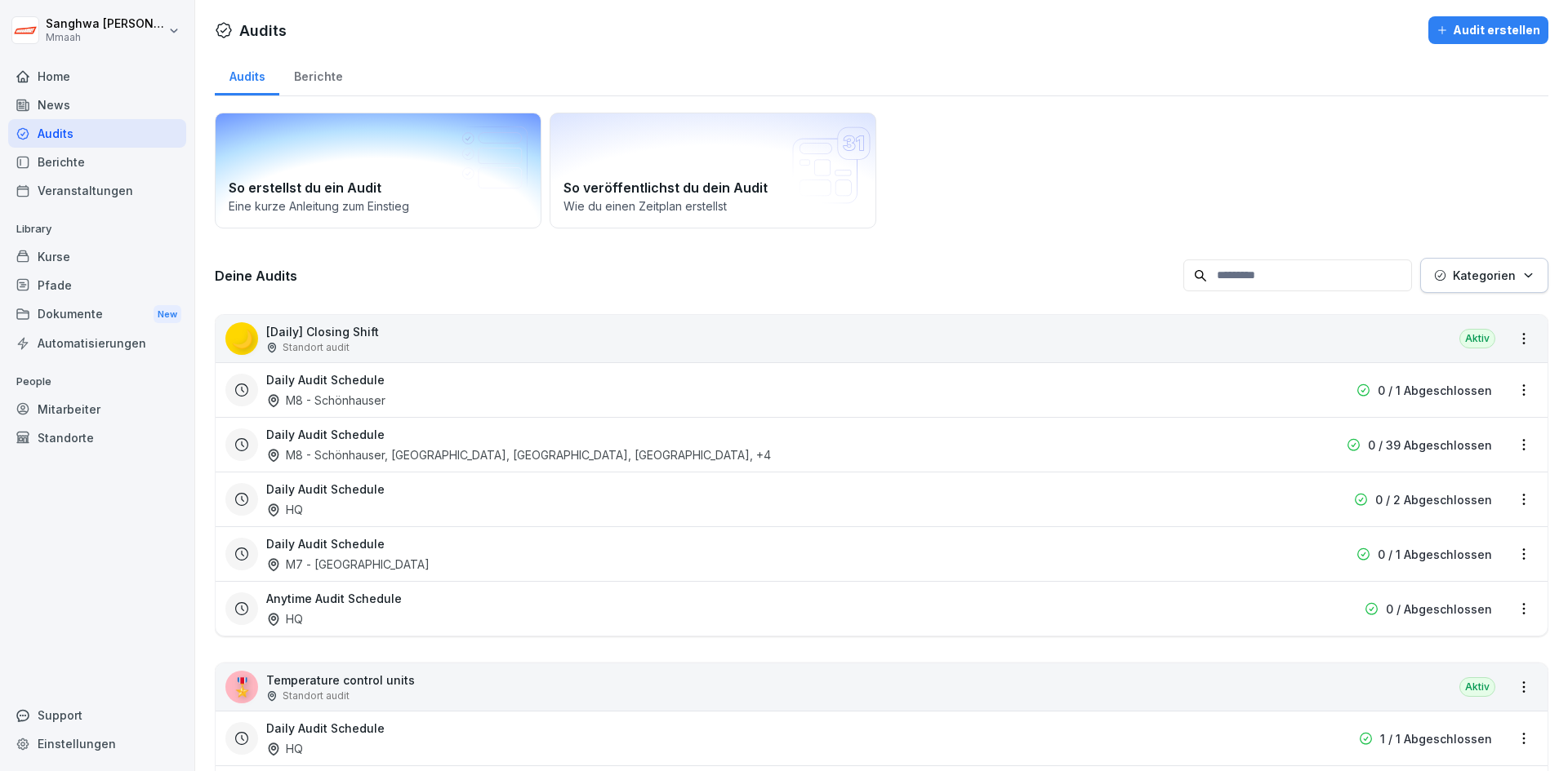
click at [351, 198] on p "Eine kurze Anleitung zum Einstieg" at bounding box center [378, 206] width 299 height 17
